Goal: Find specific page/section: Find specific page/section

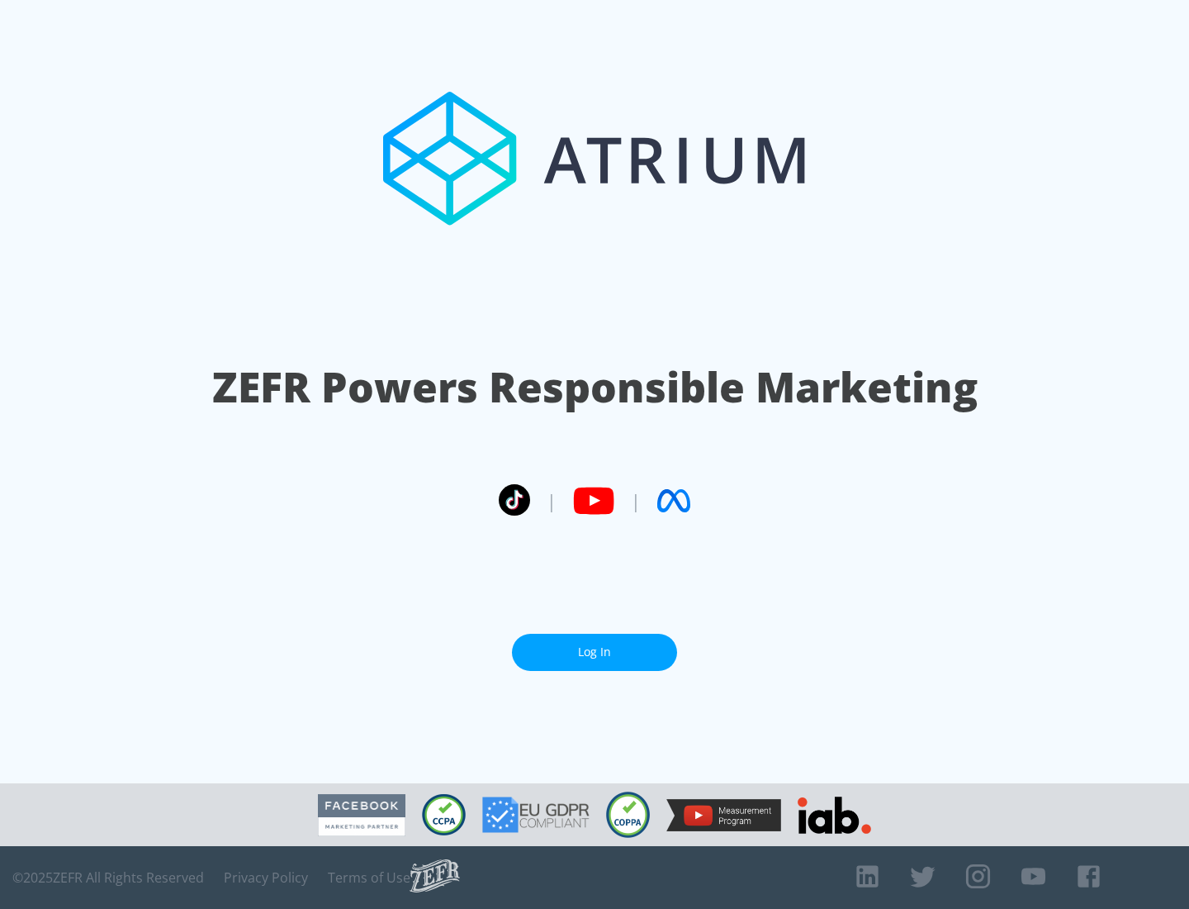
click at [595, 652] on link "Log In" at bounding box center [594, 652] width 165 height 37
